Goal: Task Accomplishment & Management: Manage account settings

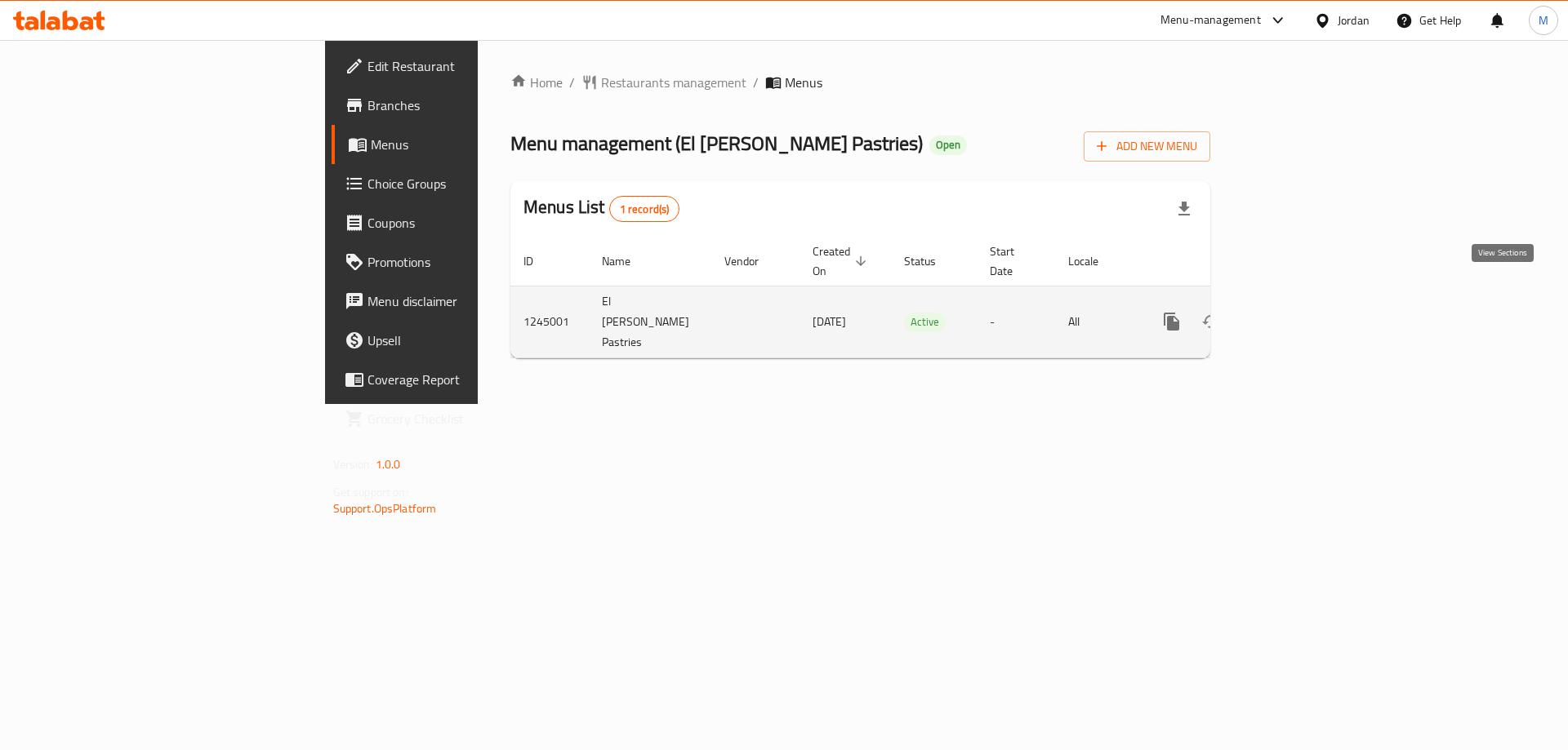
click at [1299, 312] on icon "enhanced table" at bounding box center [1290, 321] width 19 height 19
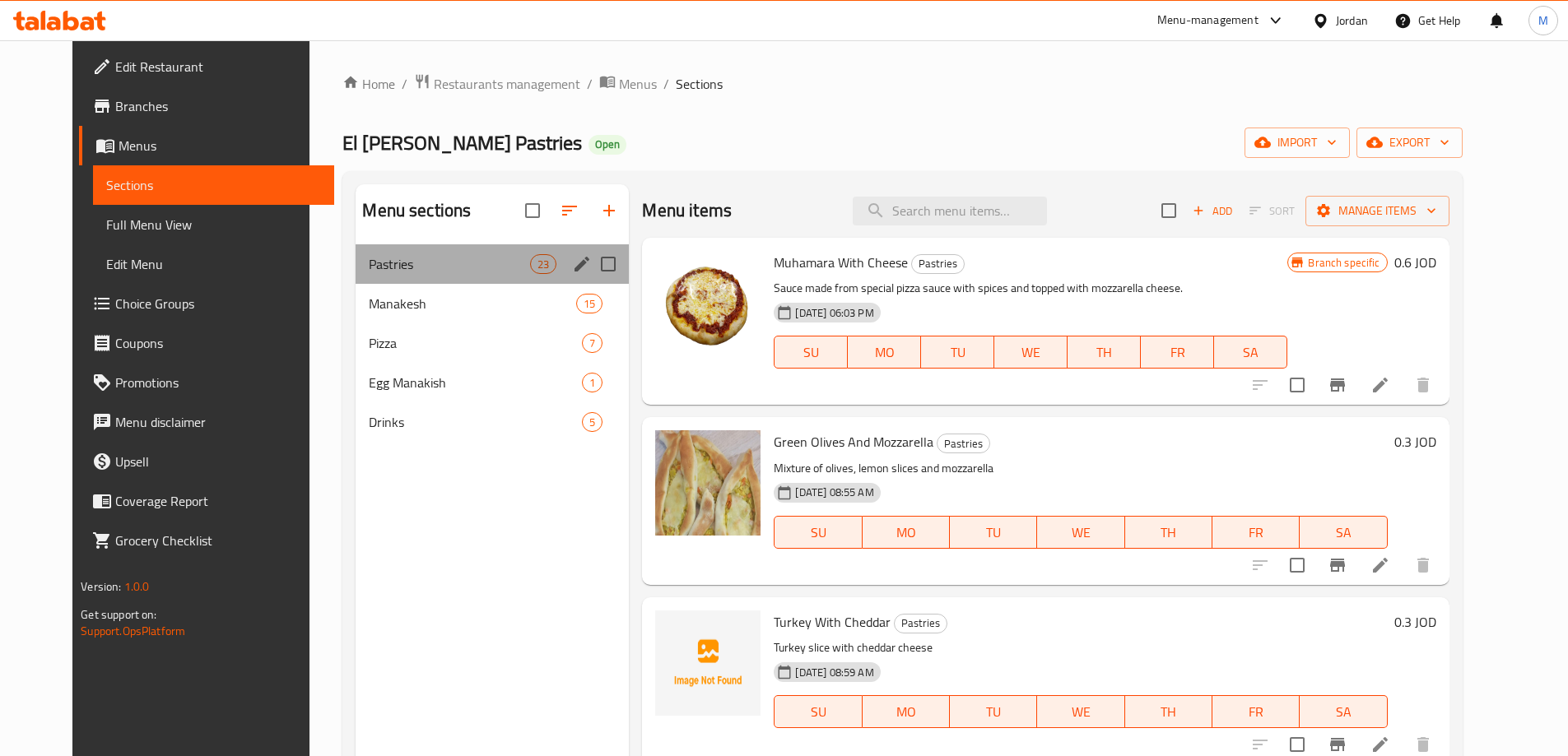
click at [361, 274] on div "Pastries 23" at bounding box center [492, 264] width 274 height 40
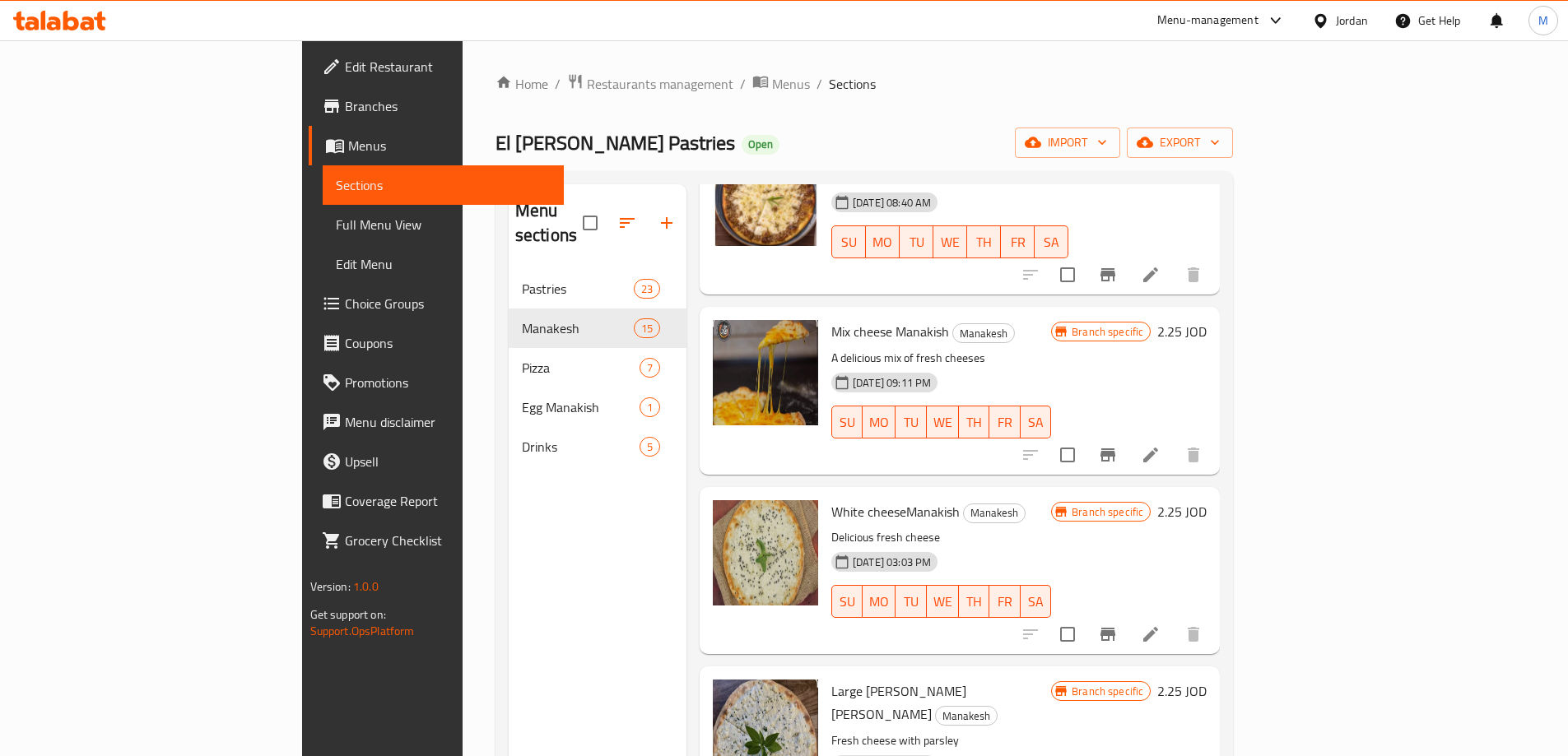
scroll to position [165, 0]
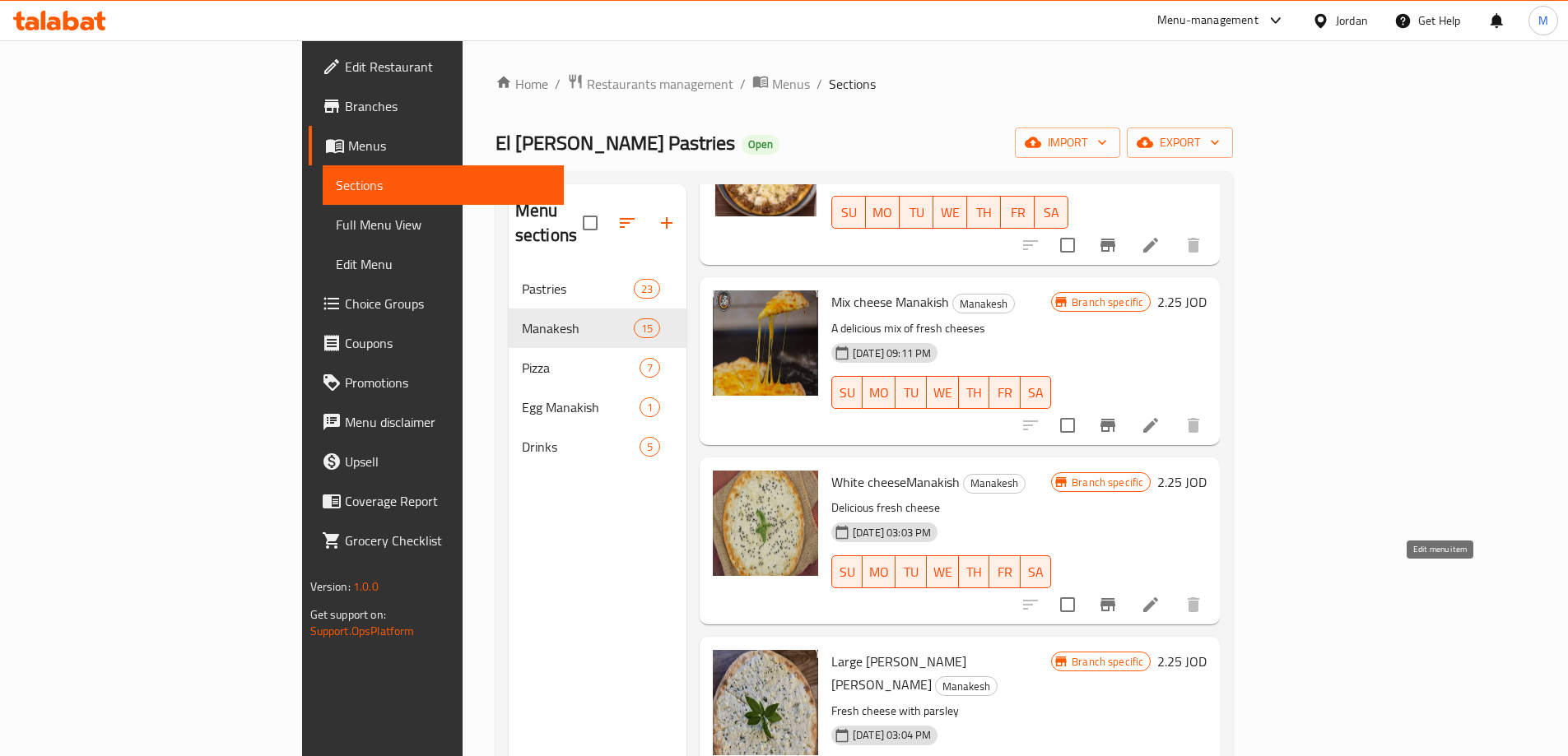
click at [1160, 595] on icon at bounding box center [1151, 605] width 19 height 19
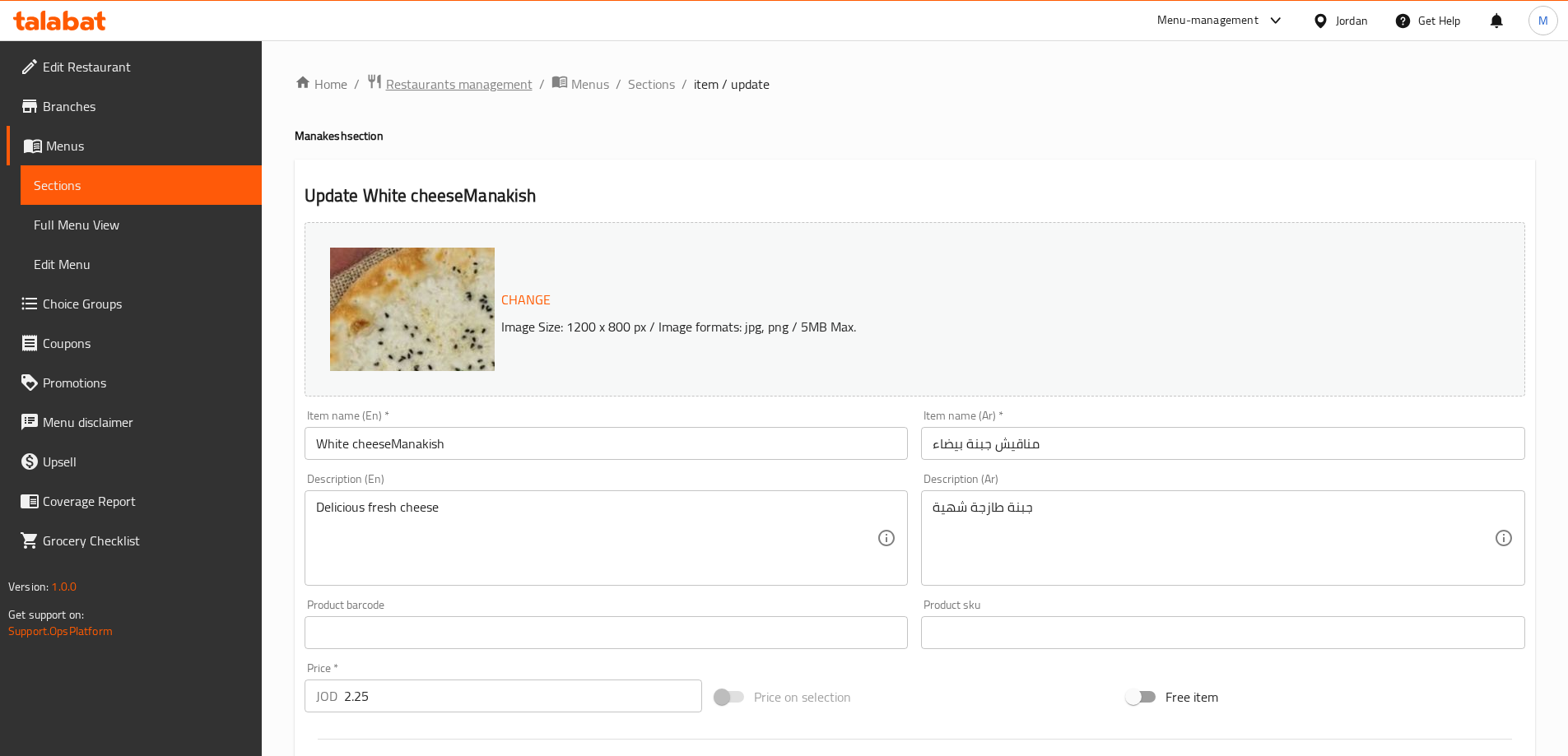
click at [454, 79] on span "Restaurants management" at bounding box center [460, 84] width 146 height 19
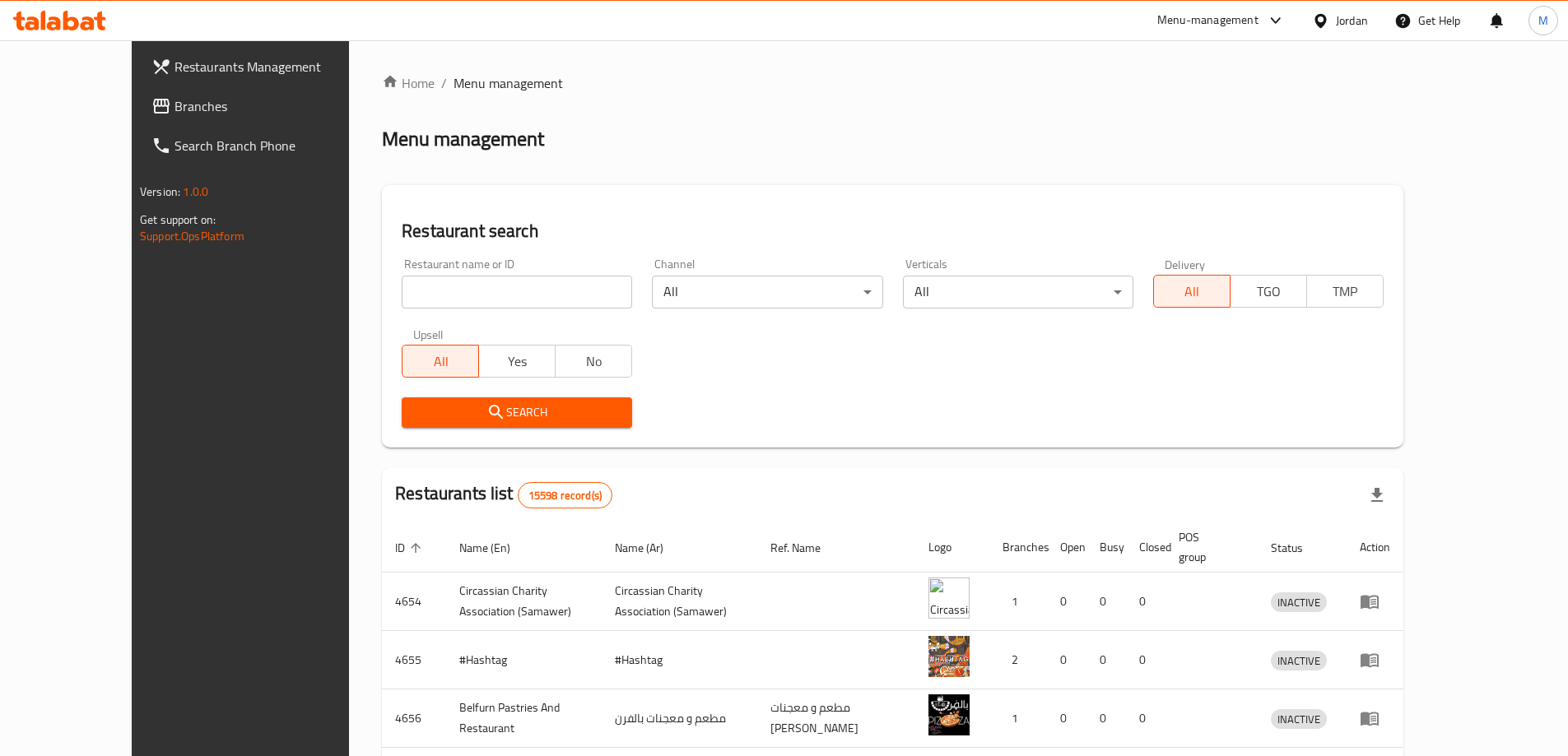
drag, startPoint x: 89, startPoint y: 98, endPoint x: 101, endPoint y: 101, distance: 12.4
click at [175, 98] on span "Branches" at bounding box center [277, 106] width 206 height 19
